Goal: Task Accomplishment & Management: Manage account settings

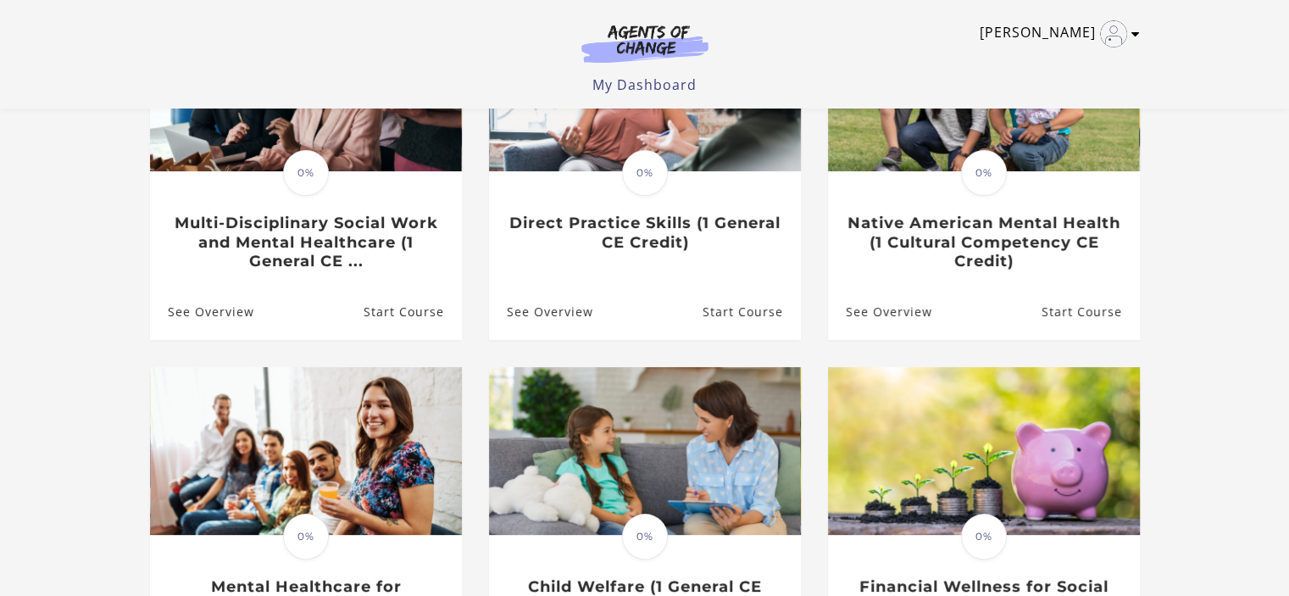
scroll to position [241, 0]
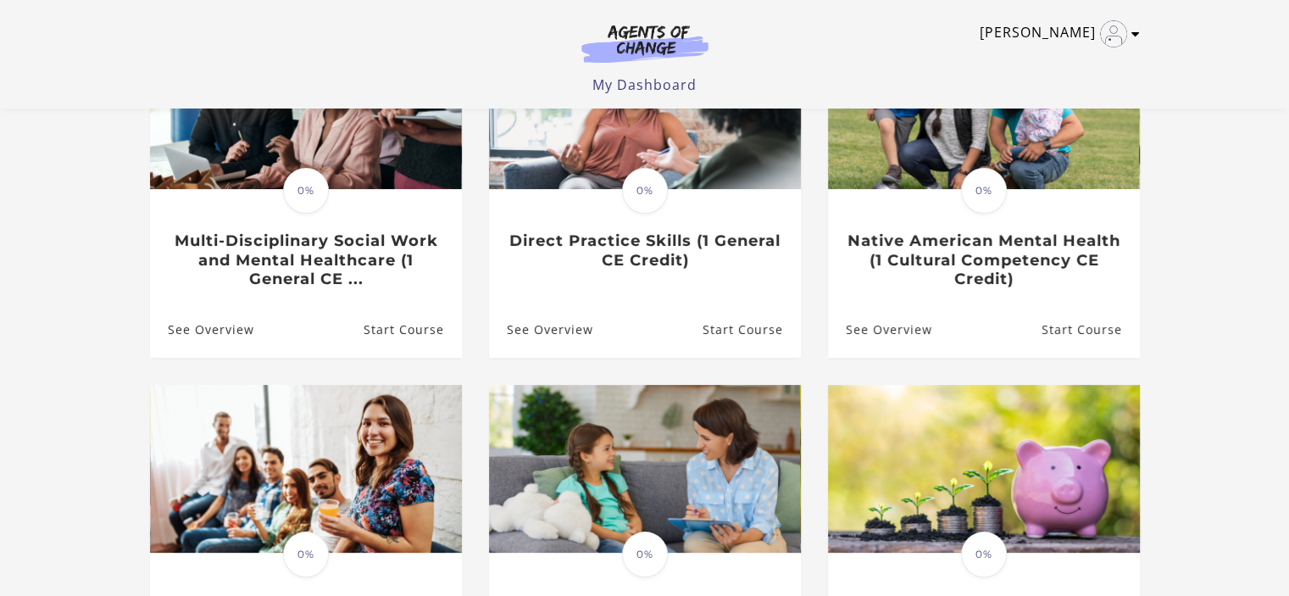
click at [1062, 34] on link "[PERSON_NAME]" at bounding box center [1055, 33] width 152 height 27
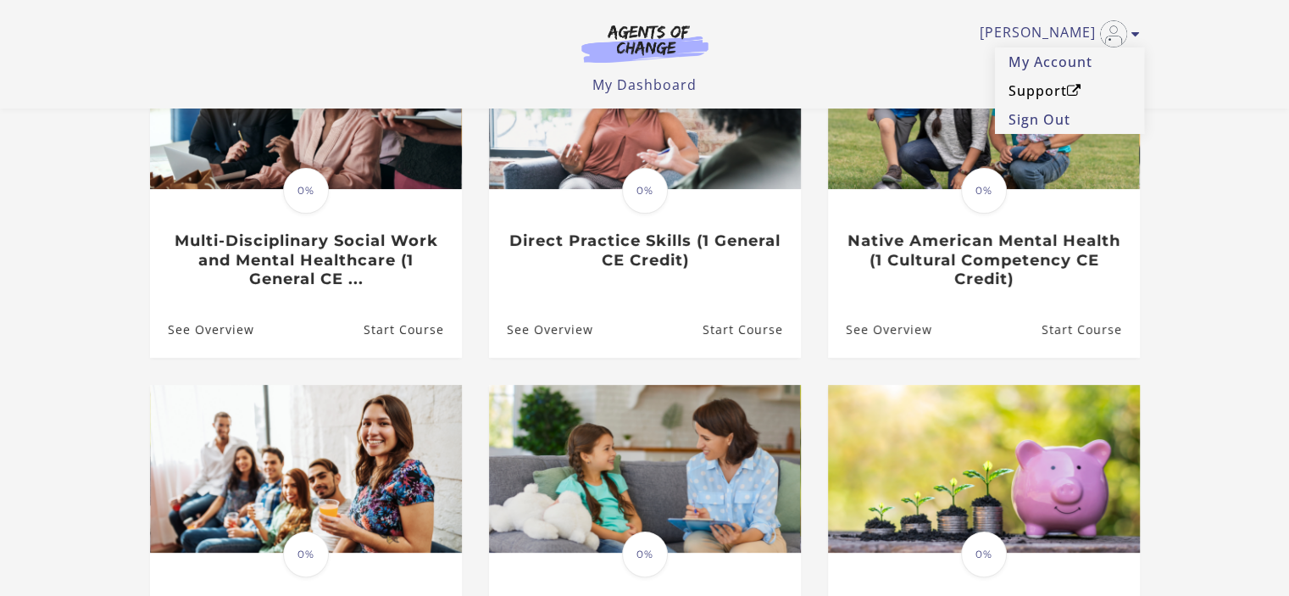
click at [1038, 89] on link "Support" at bounding box center [1069, 90] width 149 height 29
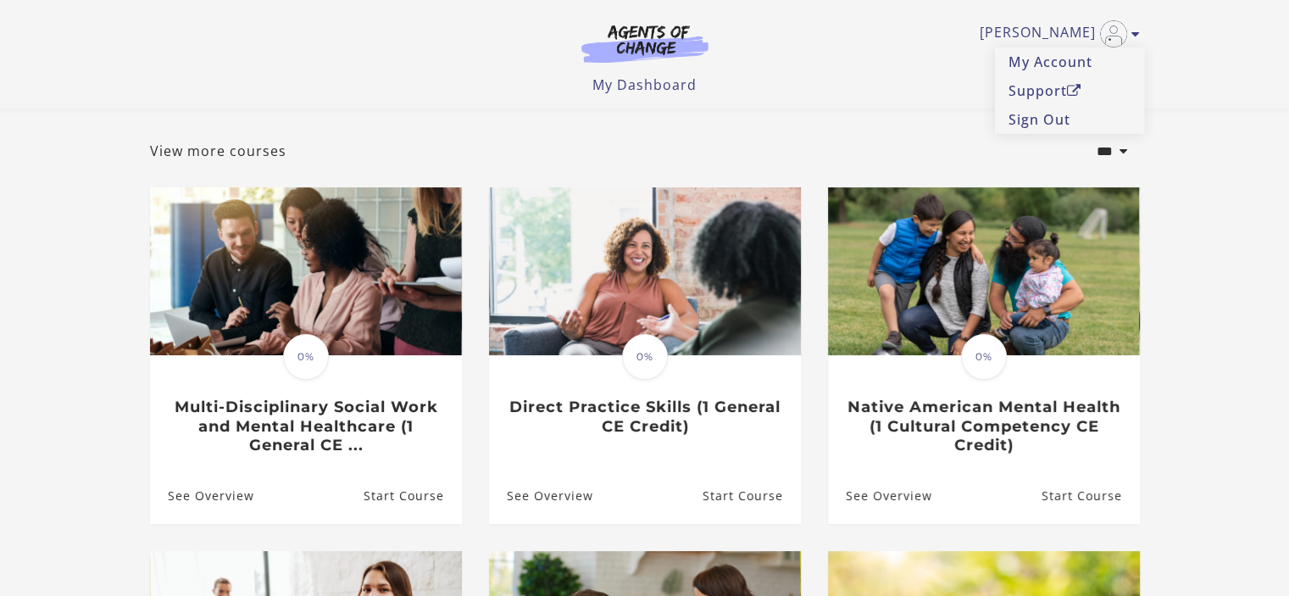
scroll to position [71, 0]
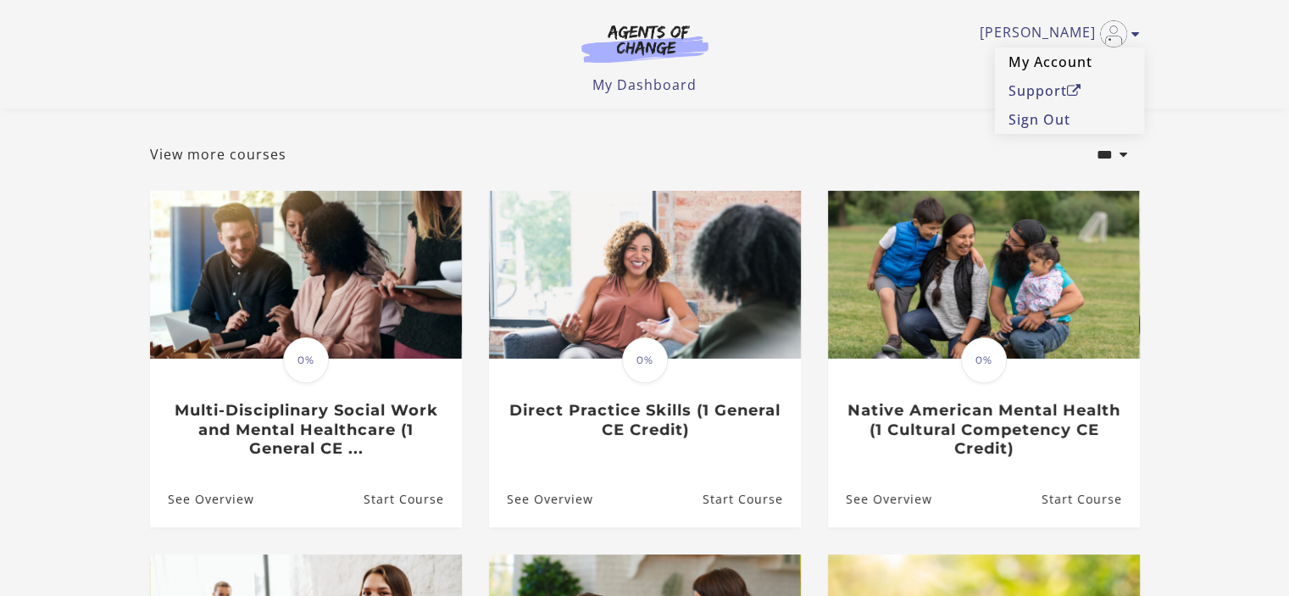
click at [1050, 60] on link "My Account" at bounding box center [1069, 61] width 149 height 29
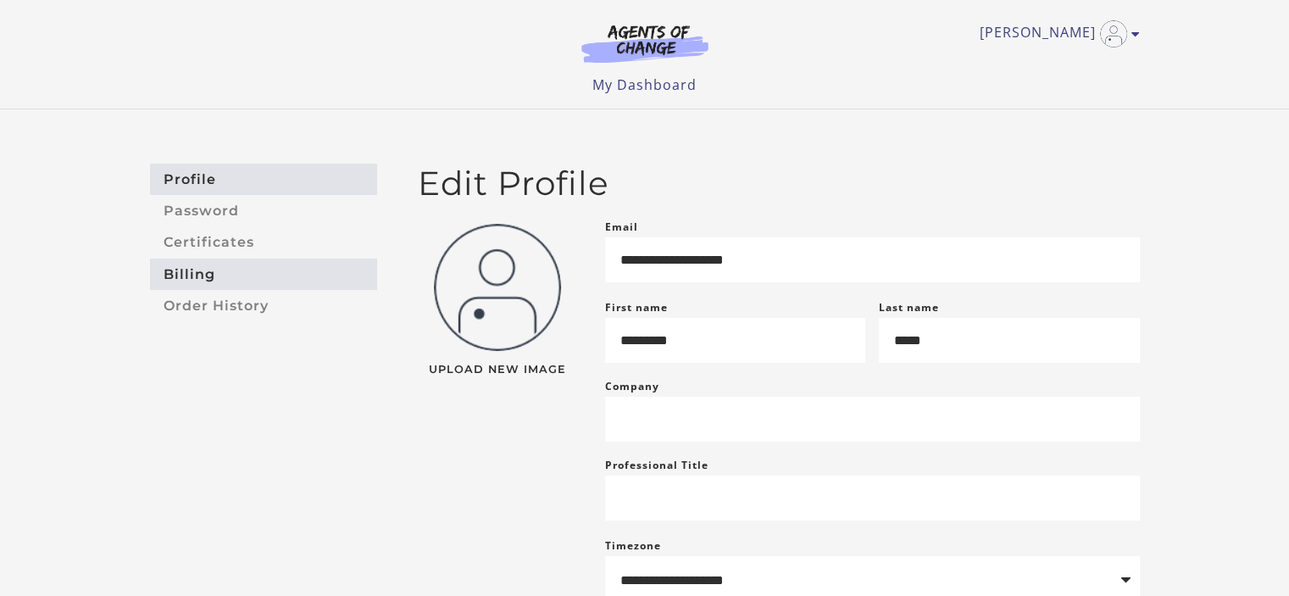
click at [218, 275] on link "Billing" at bounding box center [263, 273] width 227 height 31
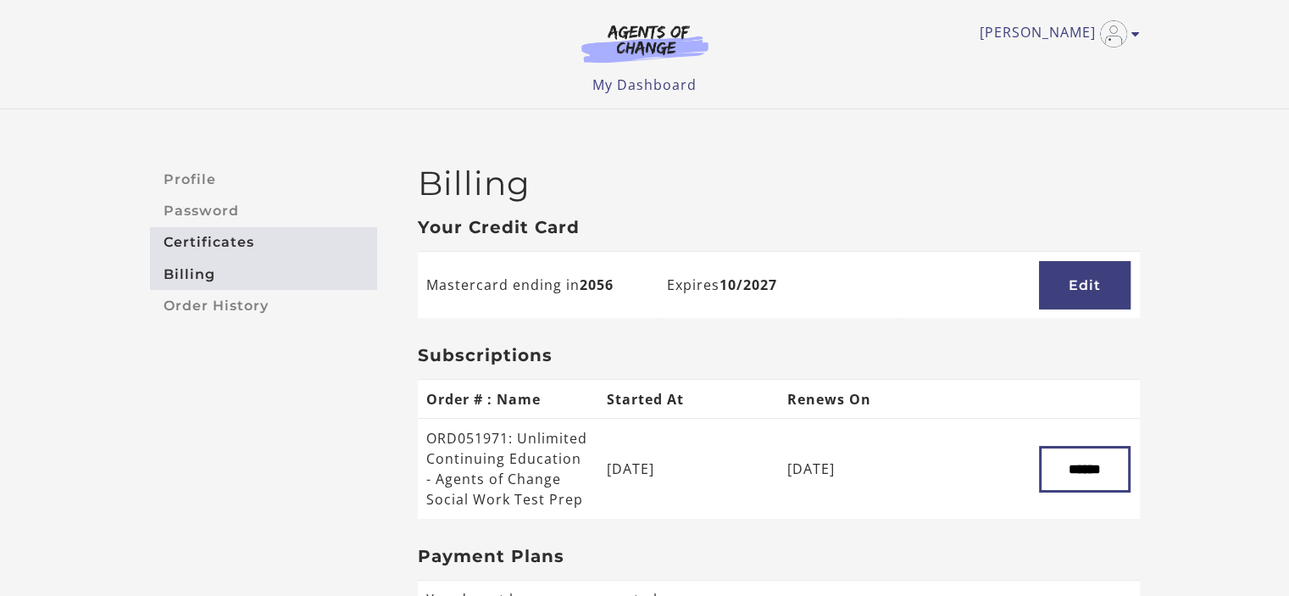
click at [246, 239] on link "Certificates" at bounding box center [263, 242] width 227 height 31
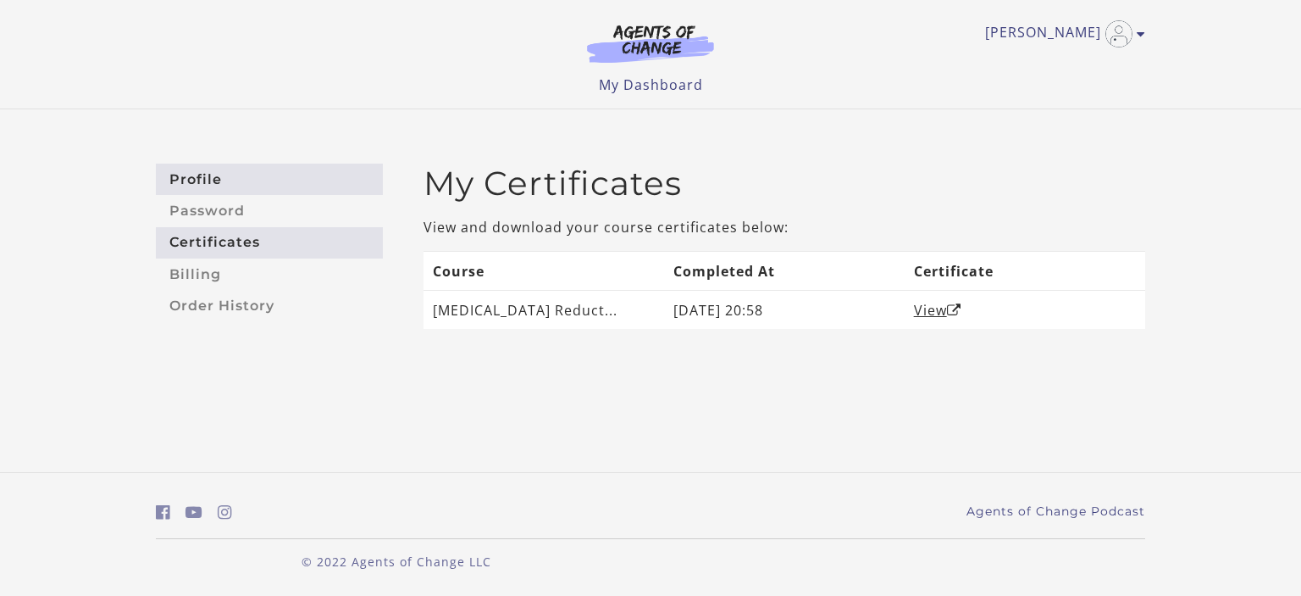
click at [186, 175] on link "Profile" at bounding box center [269, 179] width 227 height 31
